Goal: Navigation & Orientation: Find specific page/section

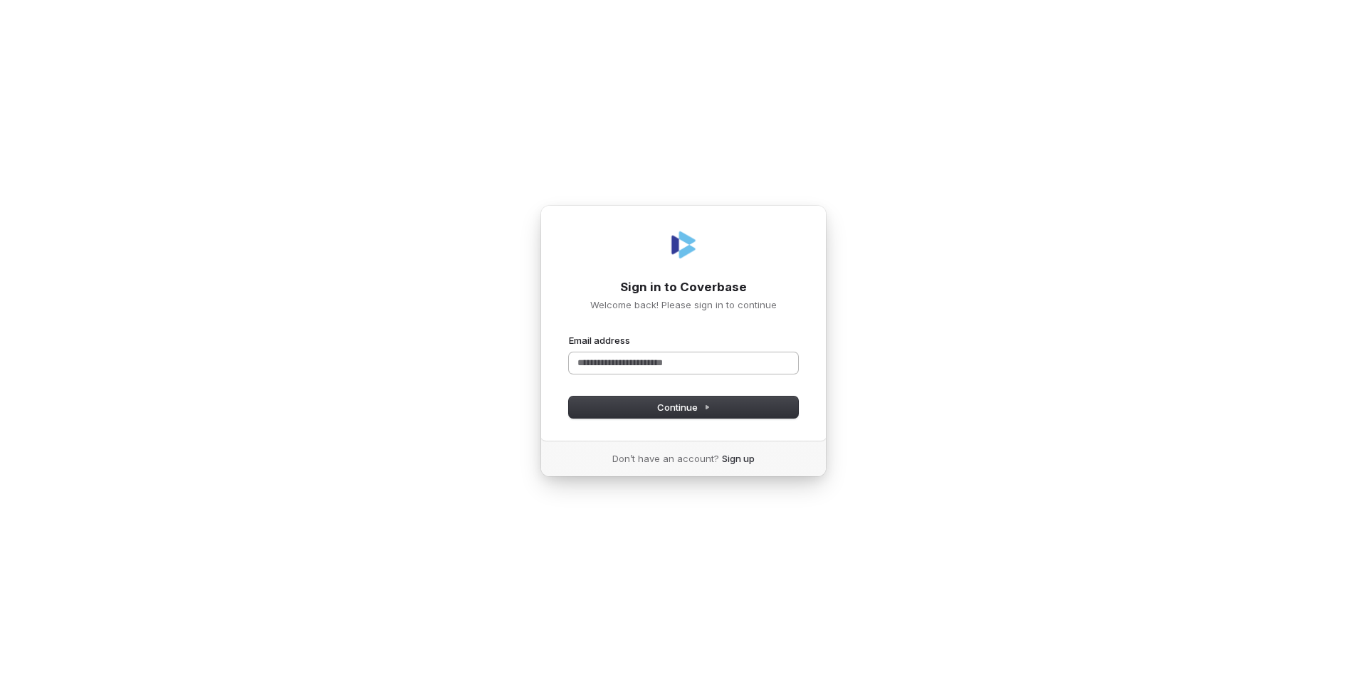
click at [709, 360] on input "Email address" at bounding box center [683, 362] width 229 height 21
click at [676, 411] on span "Continue" at bounding box center [683, 407] width 53 height 13
type input "**********"
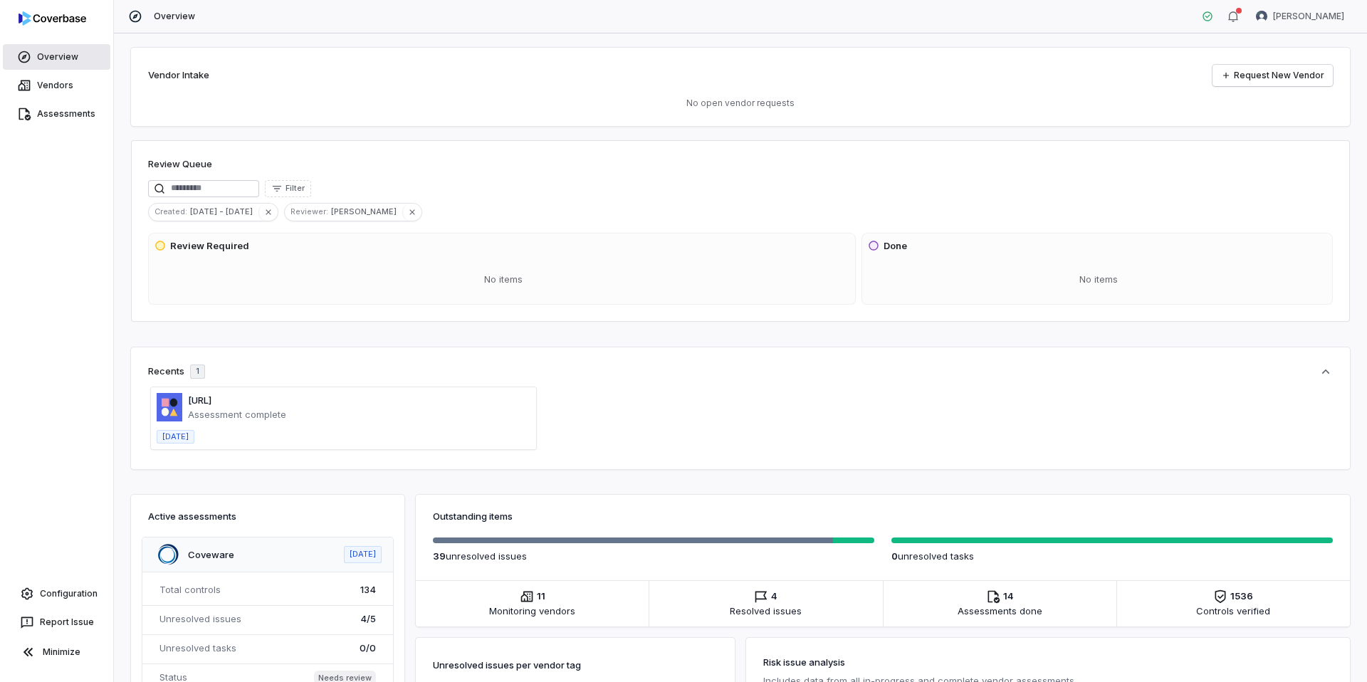
click at [65, 56] on link "Overview" at bounding box center [56, 57] width 107 height 26
click at [58, 85] on link "Vendors" at bounding box center [56, 86] width 107 height 26
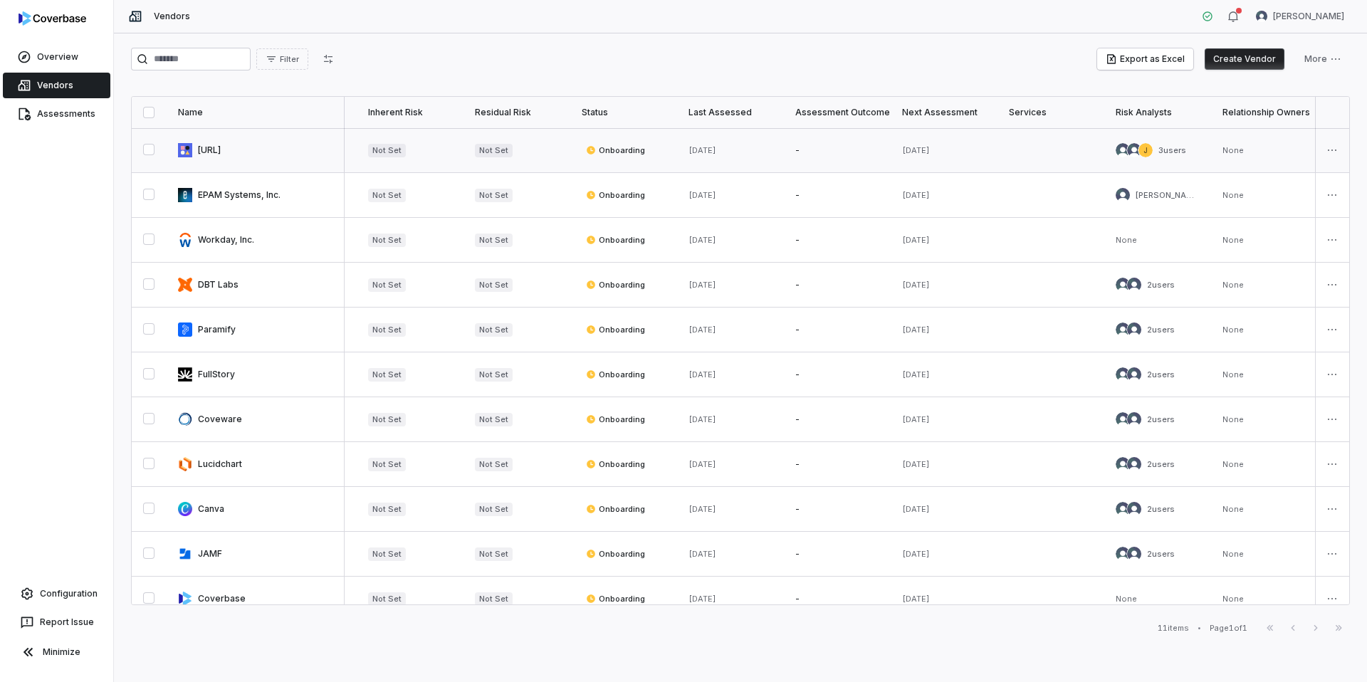
scroll to position [0, 316]
